Goal: Task Accomplishment & Management: Manage account settings

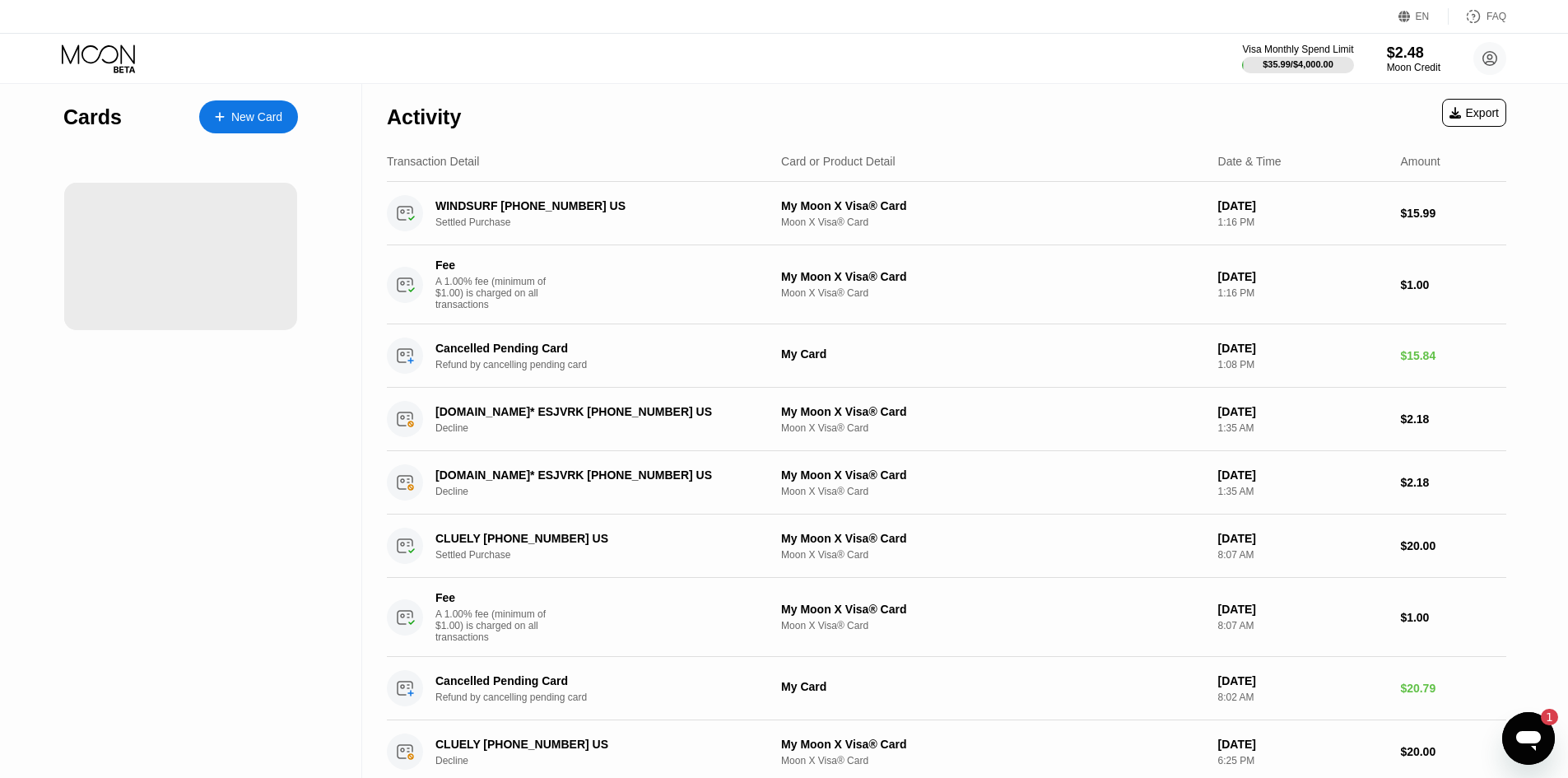
click at [170, 503] on div "Cards New Card" at bounding box center [180, 756] width 362 height 1343
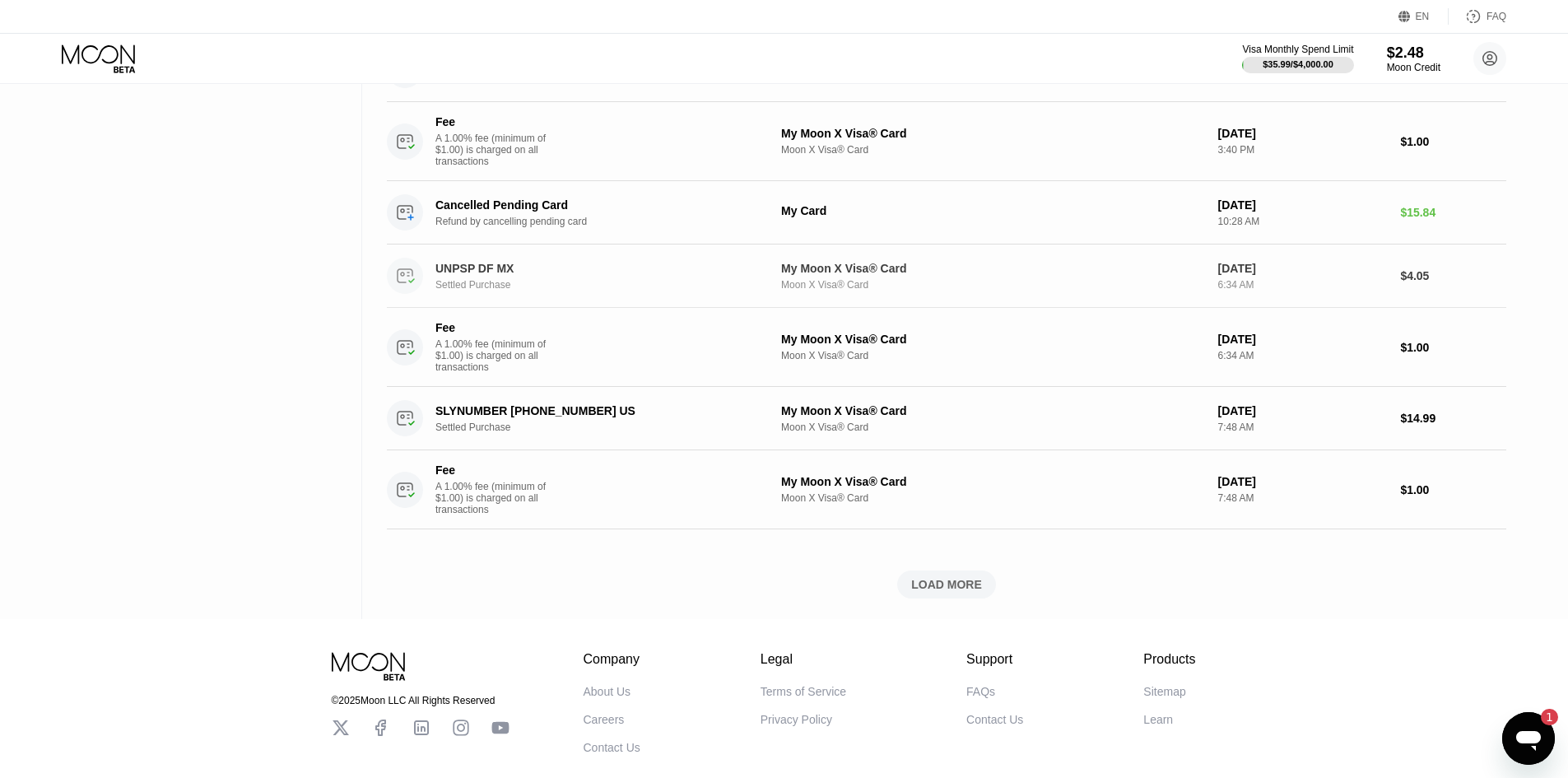
scroll to position [942, 0]
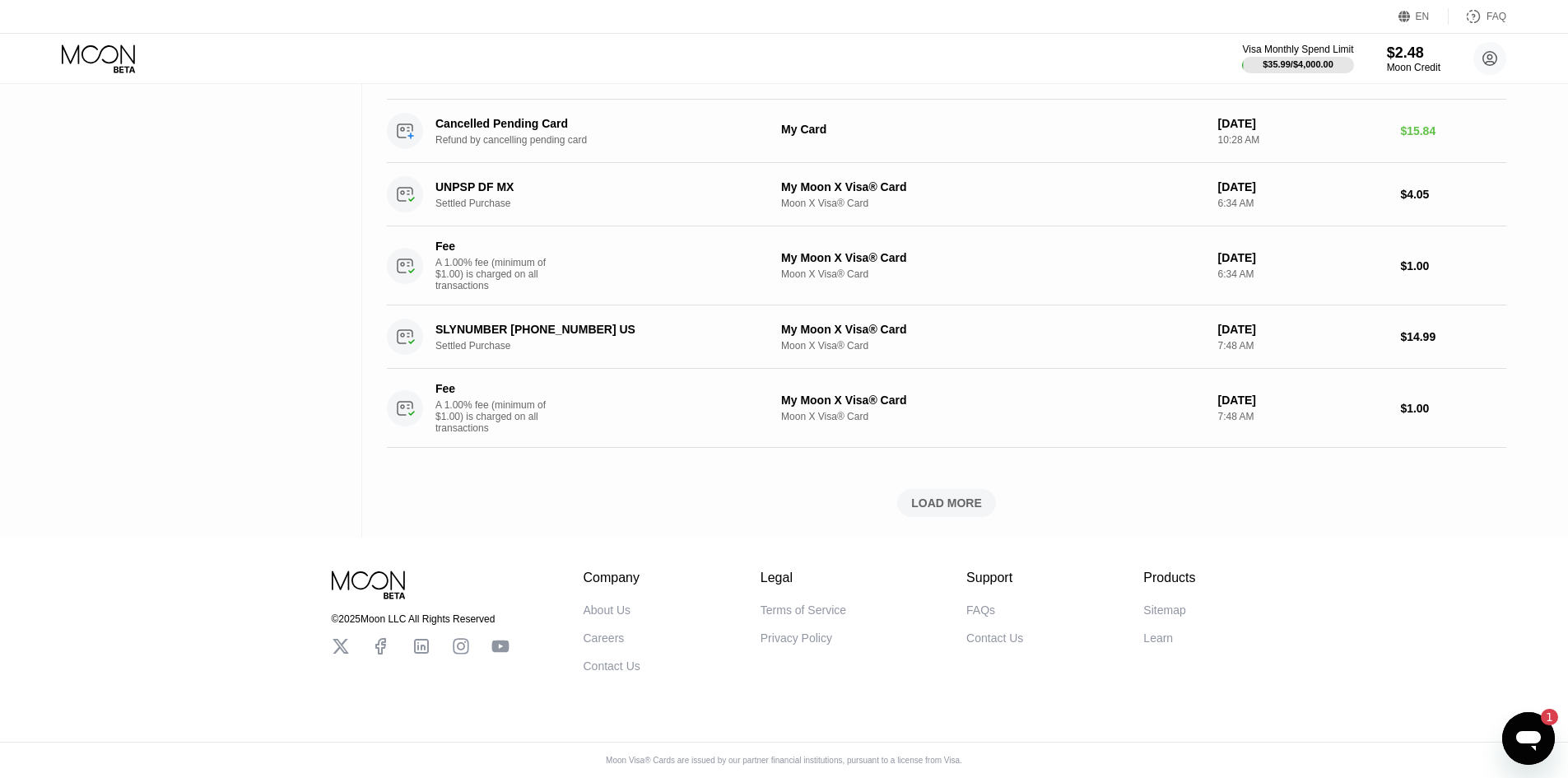
click at [938, 495] on div "LOAD MORE" at bounding box center [946, 502] width 70 height 15
